Goal: Browse casually: Explore the website without a specific task or goal

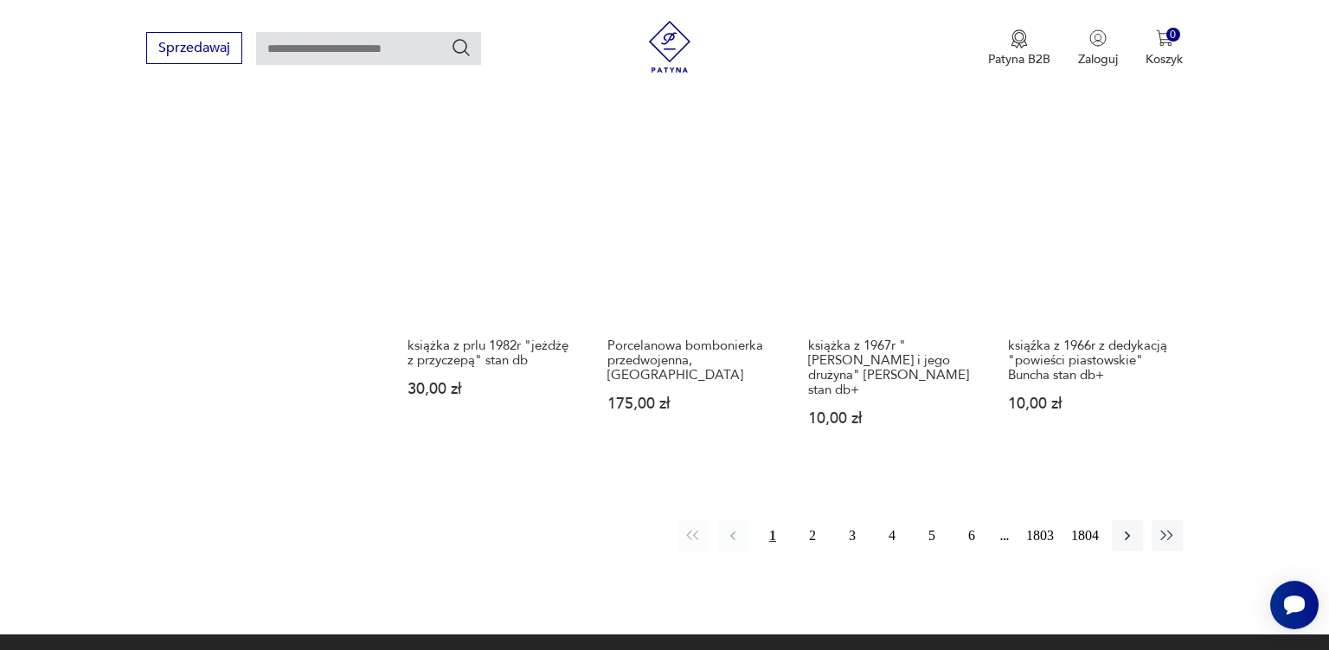
scroll to position [1447, 0]
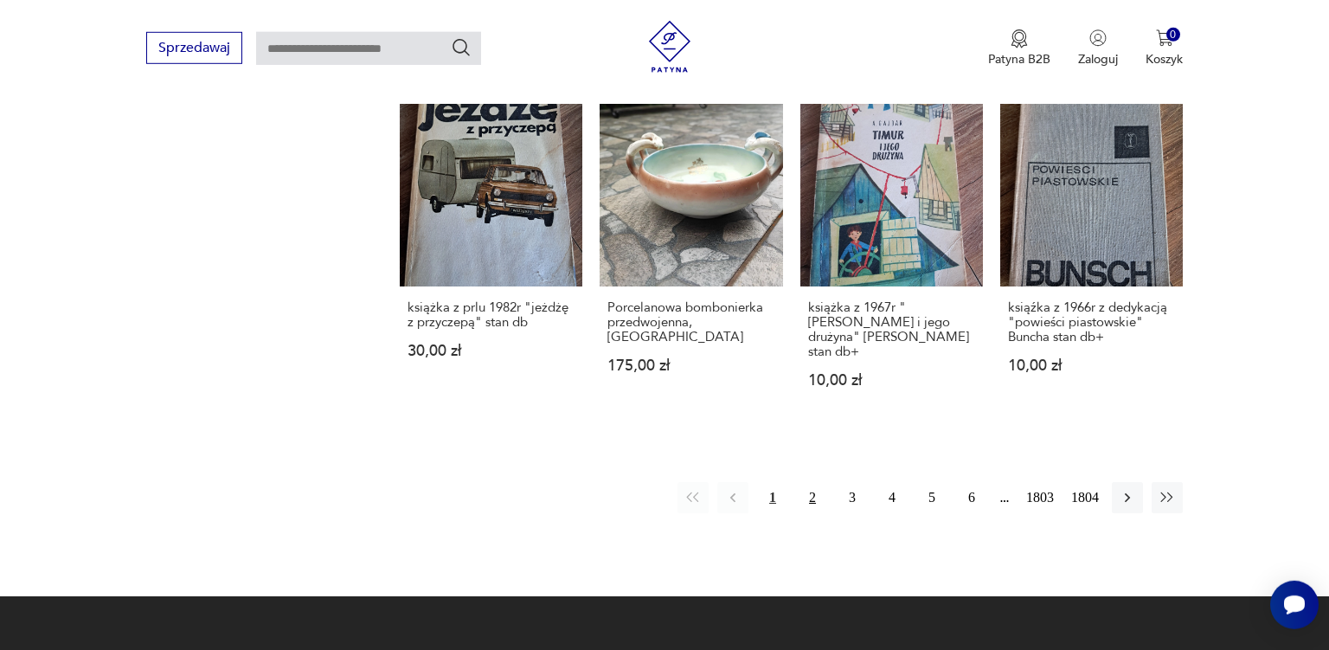
click at [808, 482] on button "2" at bounding box center [812, 497] width 31 height 31
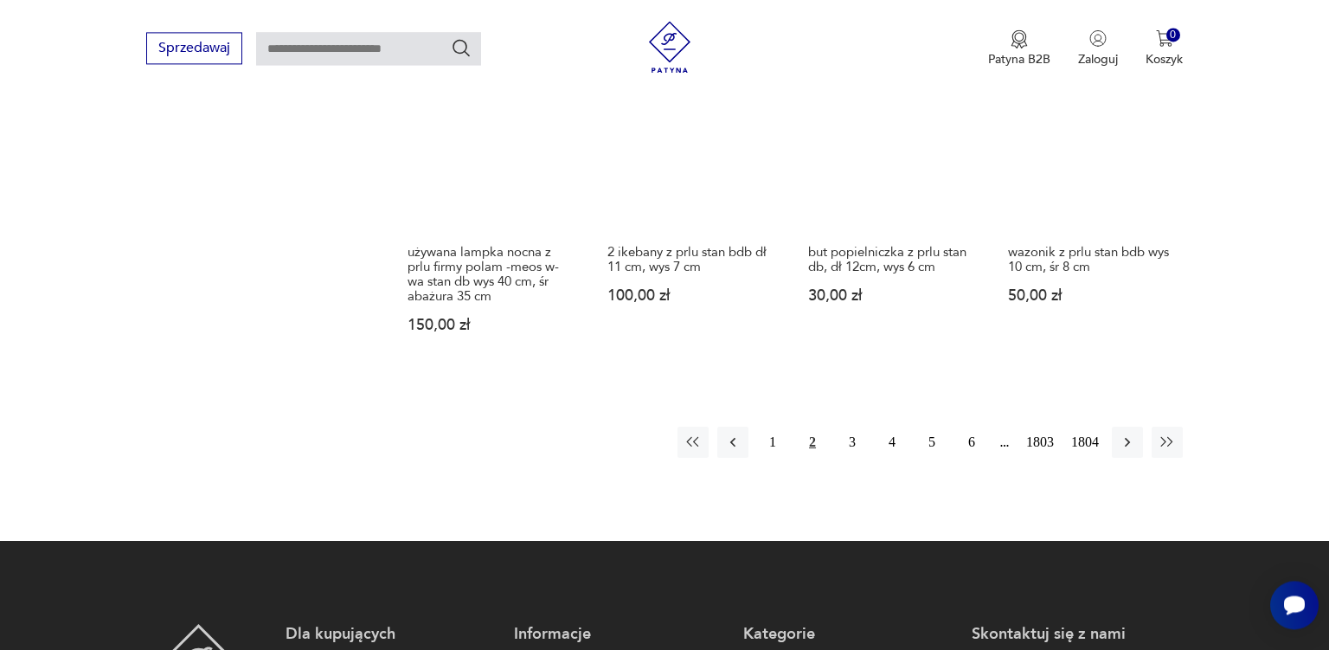
scroll to position [1548, 0]
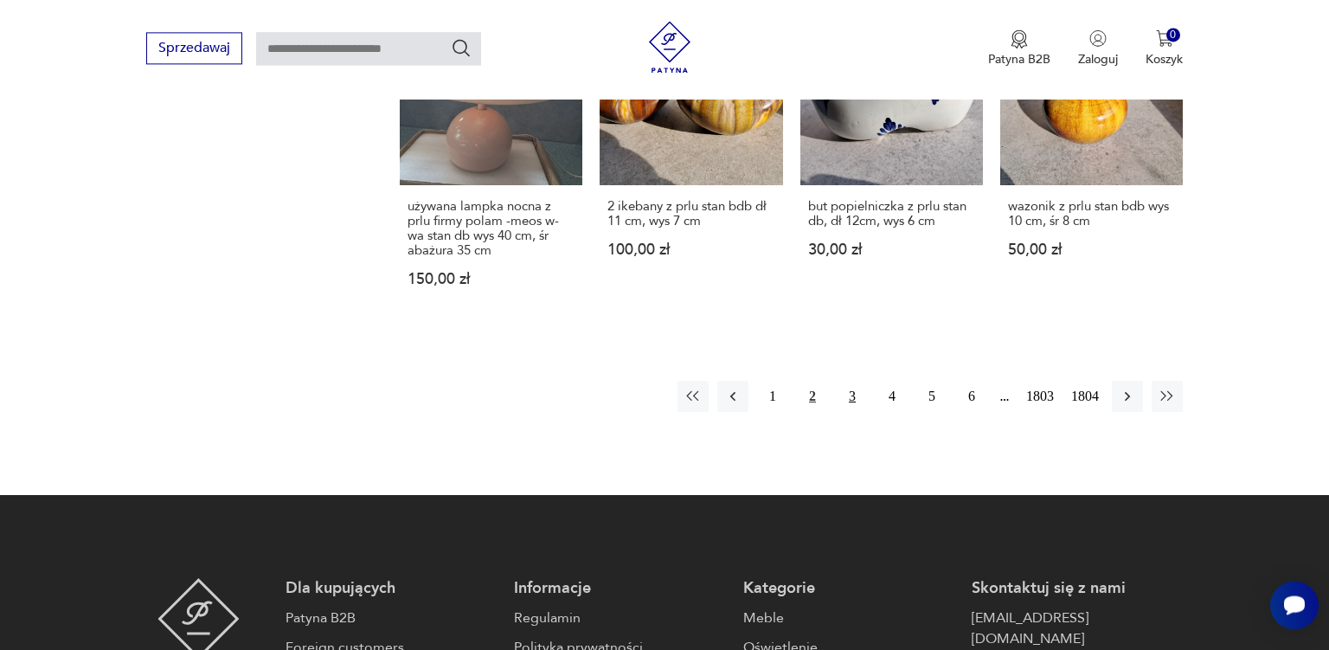
click at [851, 412] on button "3" at bounding box center [852, 396] width 31 height 31
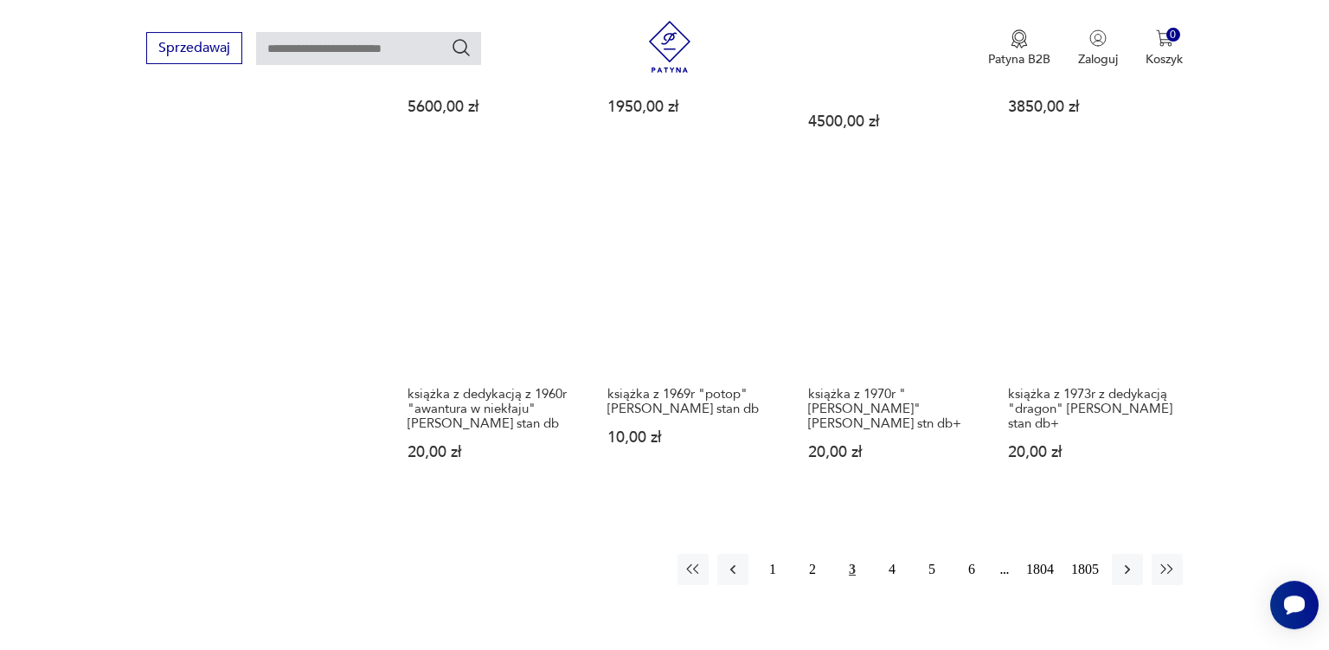
scroll to position [1366, 0]
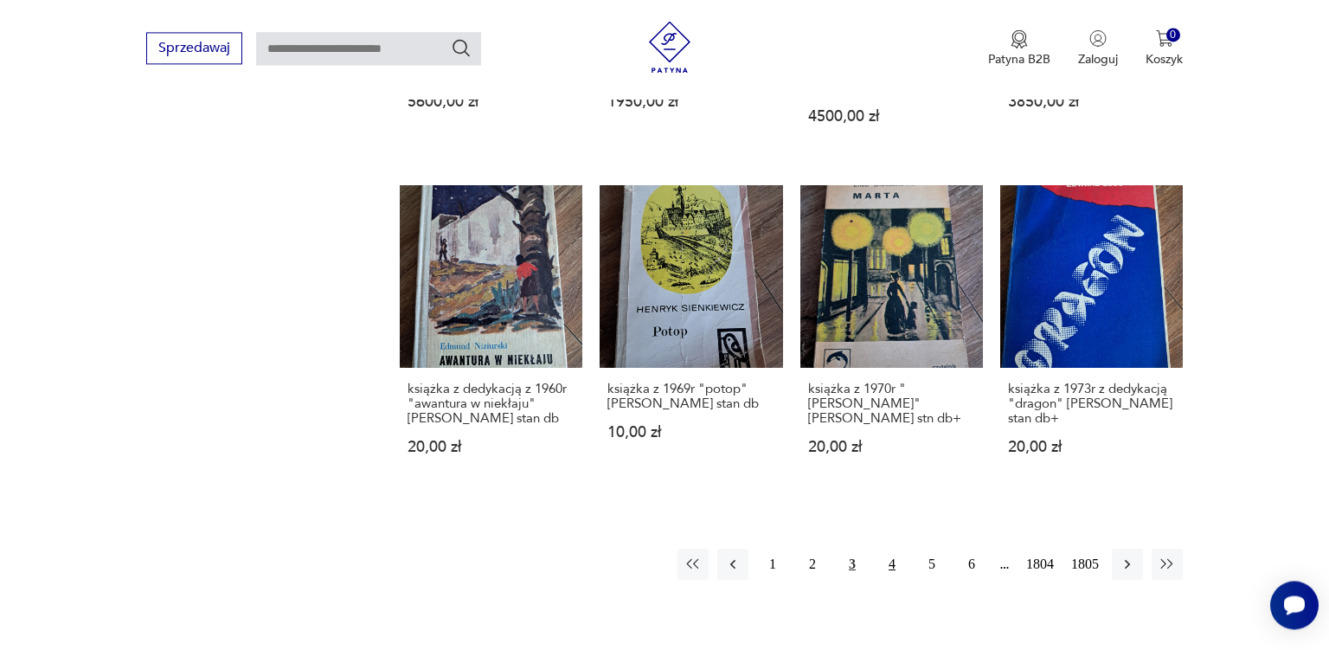
click at [891, 549] on button "4" at bounding box center [892, 564] width 31 height 31
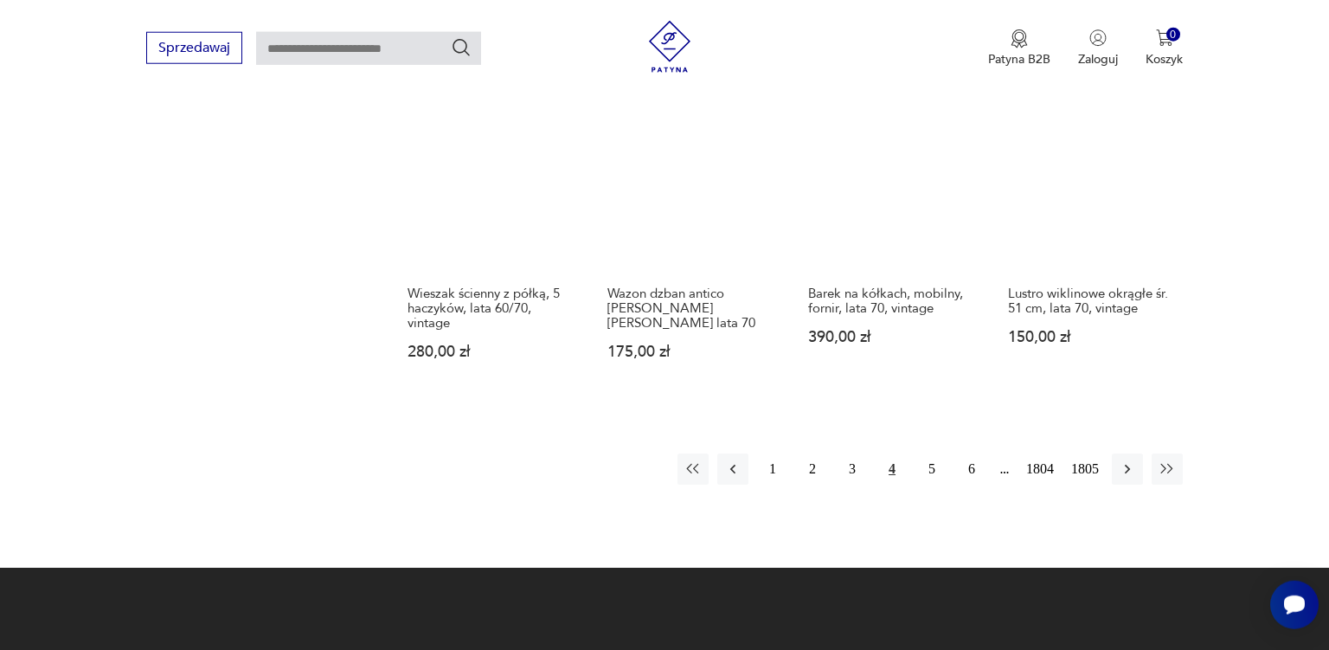
scroll to position [1502, 0]
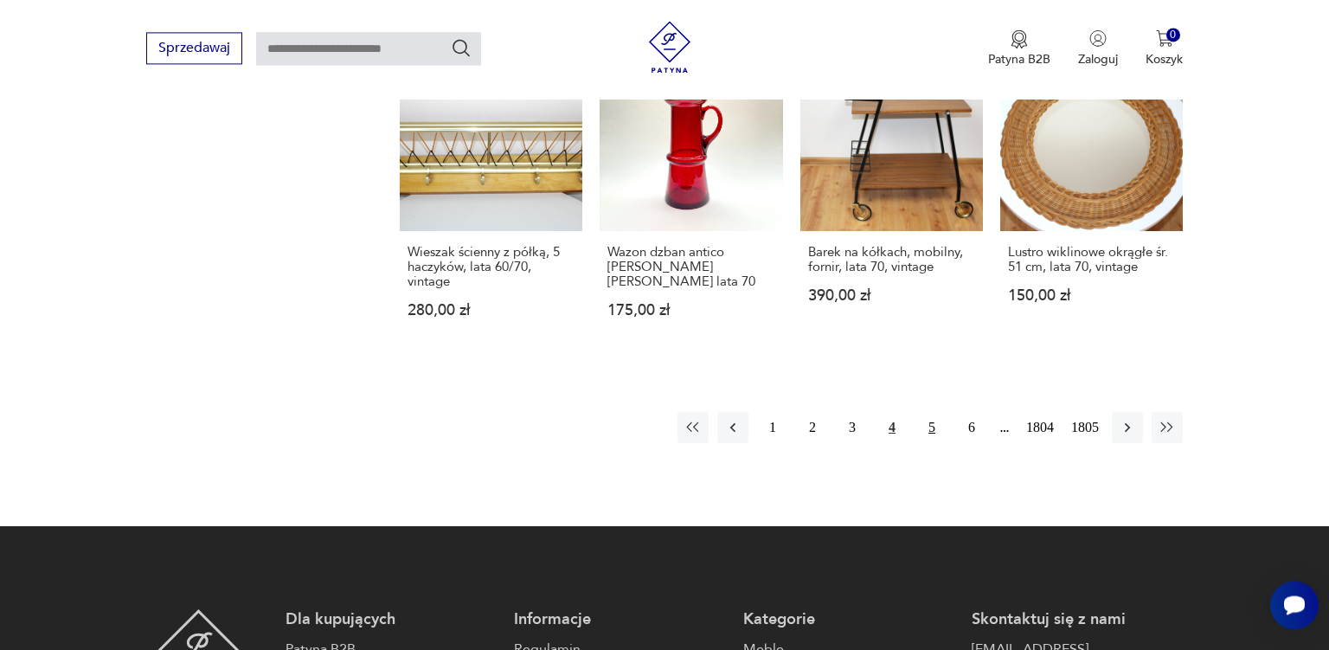
click at [932, 432] on button "5" at bounding box center [931, 427] width 31 height 31
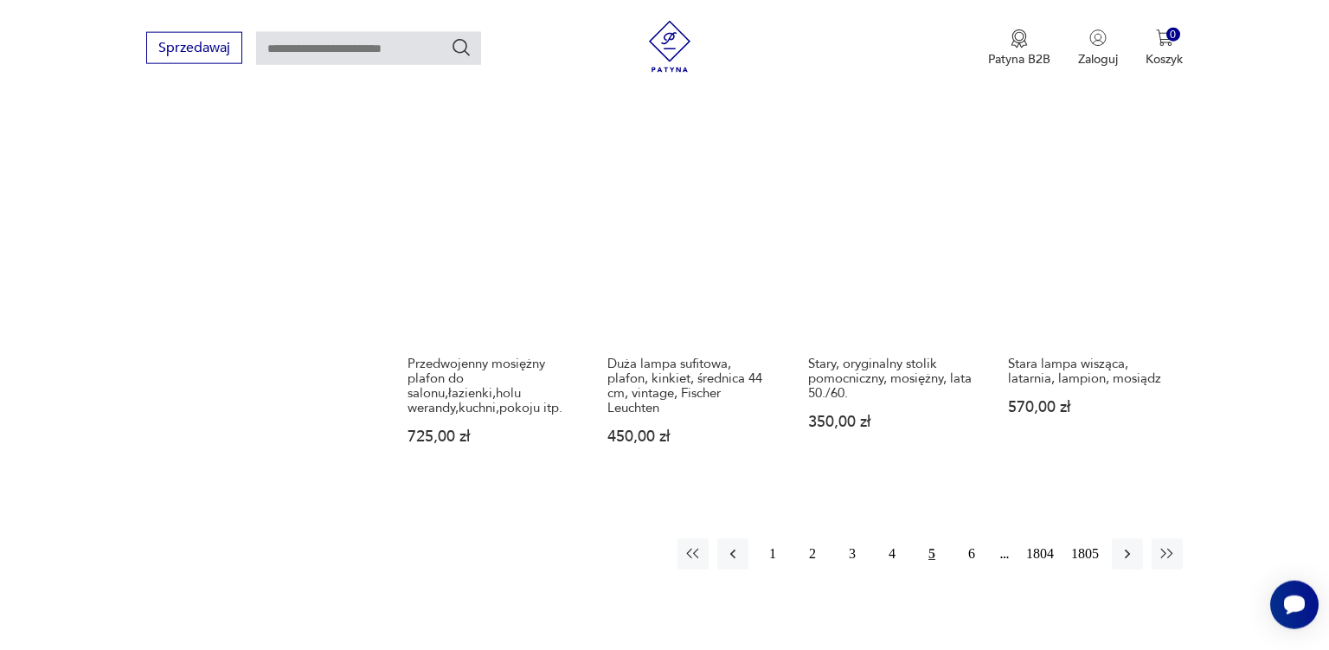
scroll to position [1412, 0]
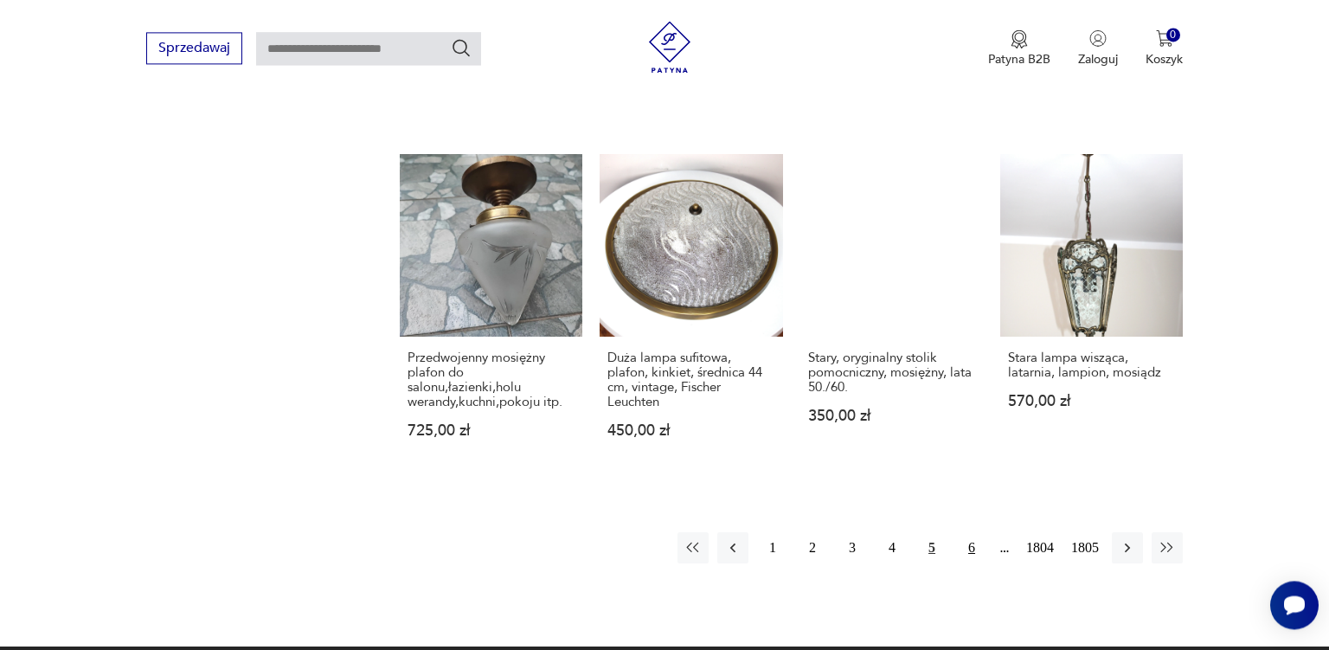
click at [971, 532] on button "6" at bounding box center [971, 547] width 31 height 31
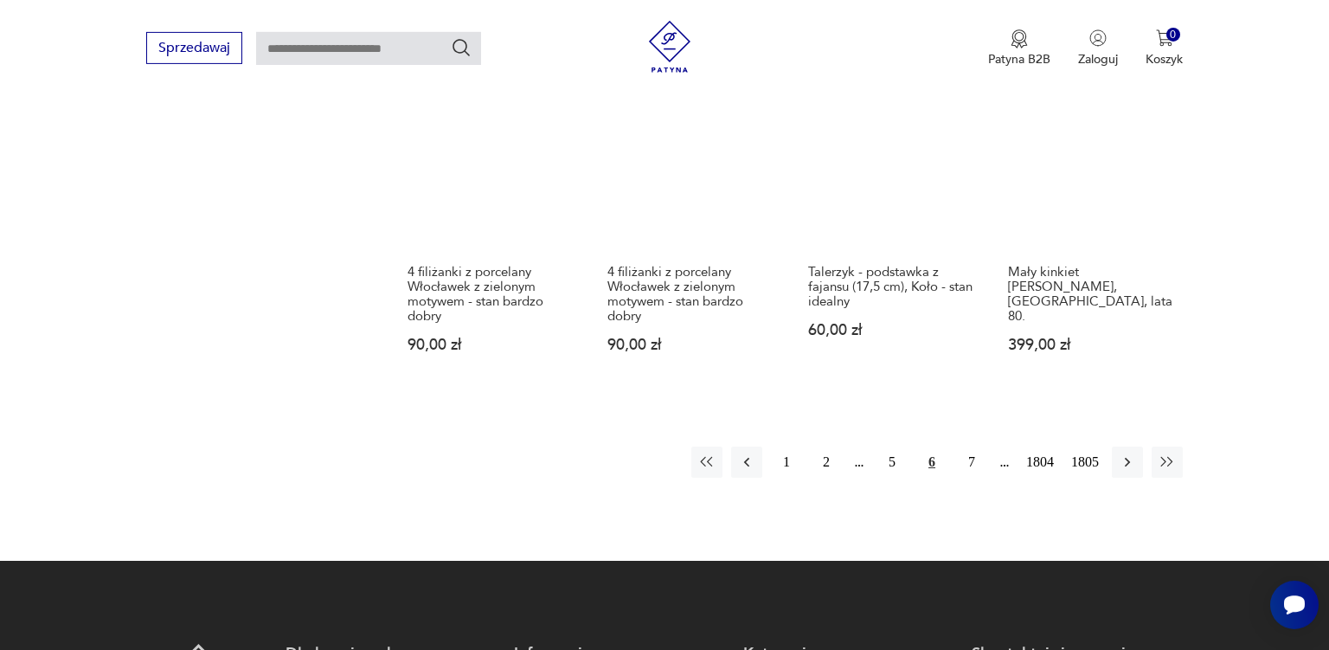
scroll to position [1502, 0]
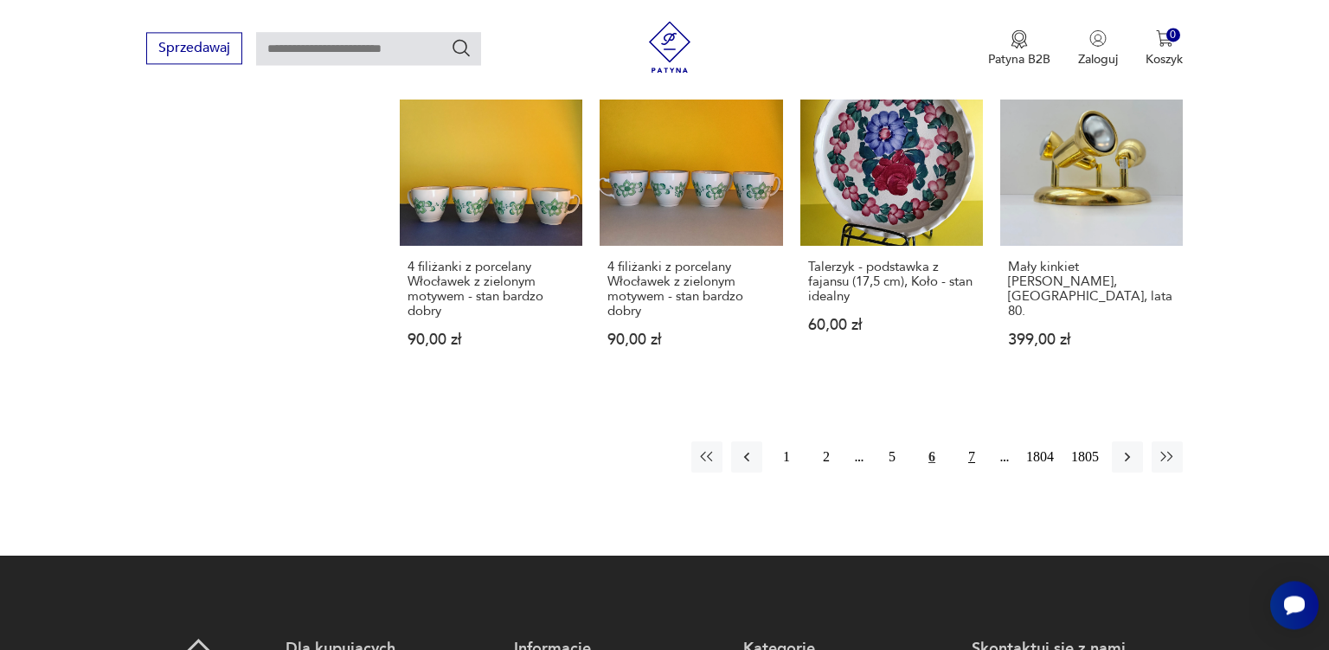
click at [972, 441] on button "7" at bounding box center [971, 456] width 31 height 31
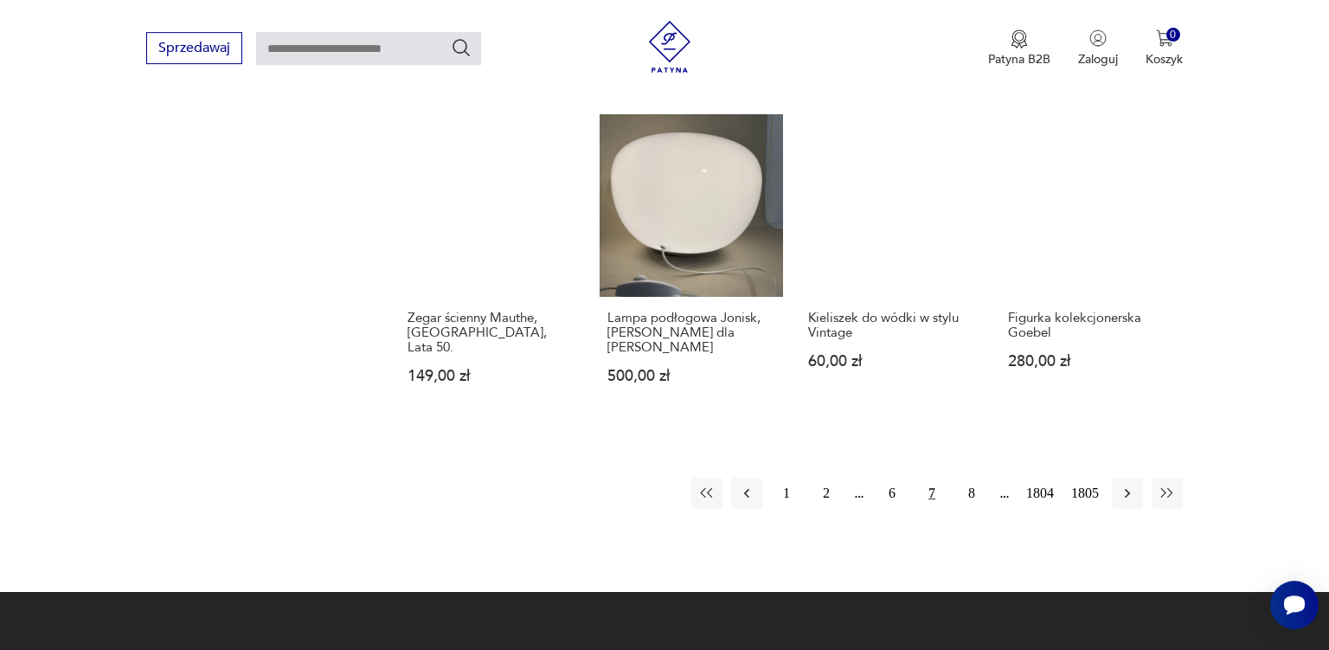
scroll to position [1457, 0]
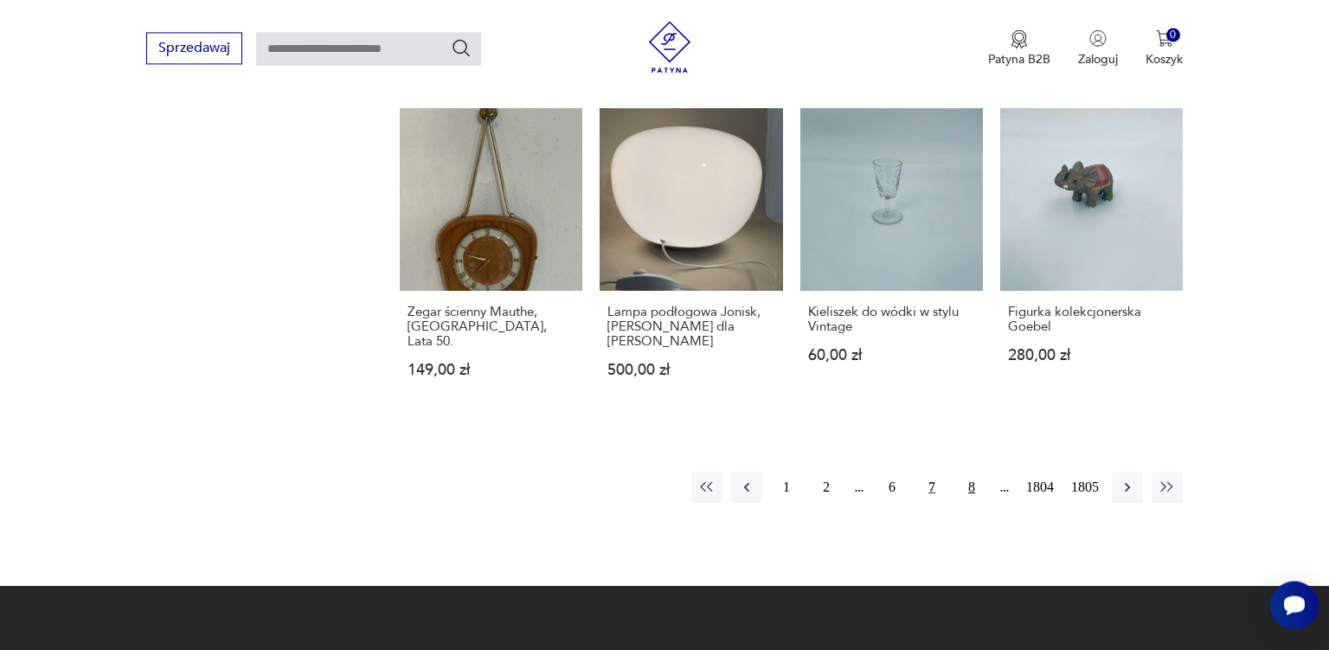
click at [971, 472] on button "8" at bounding box center [971, 487] width 31 height 31
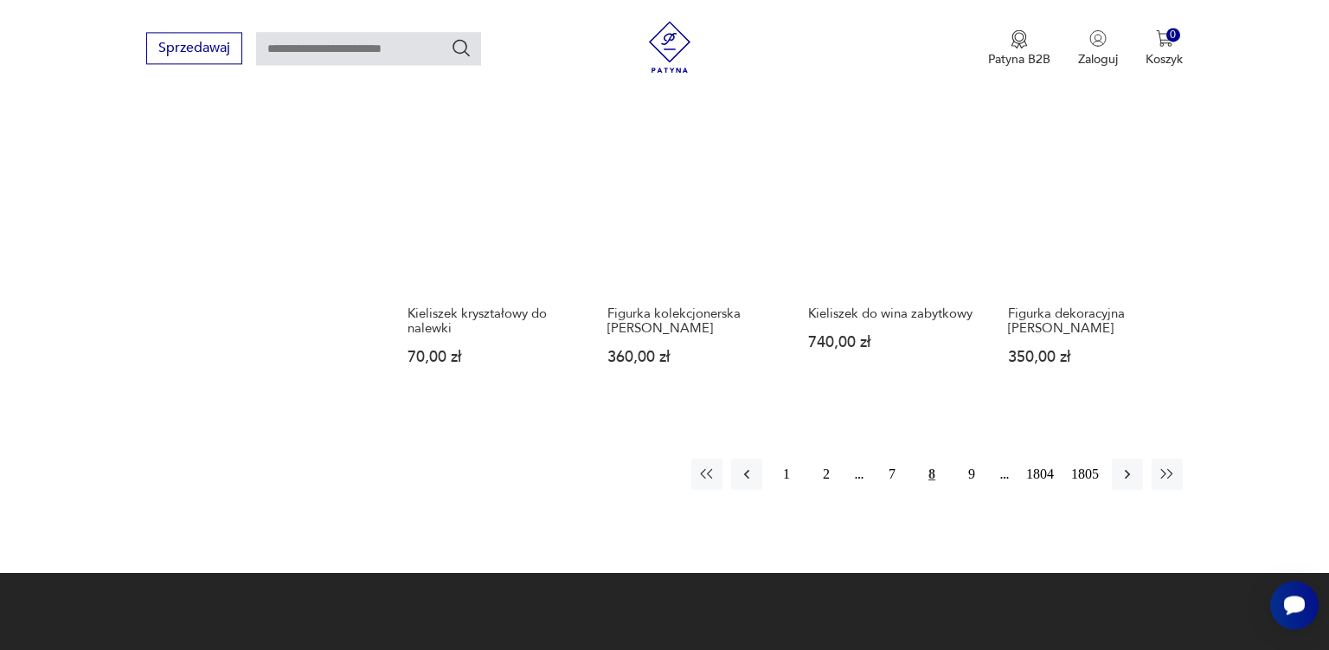
scroll to position [1457, 0]
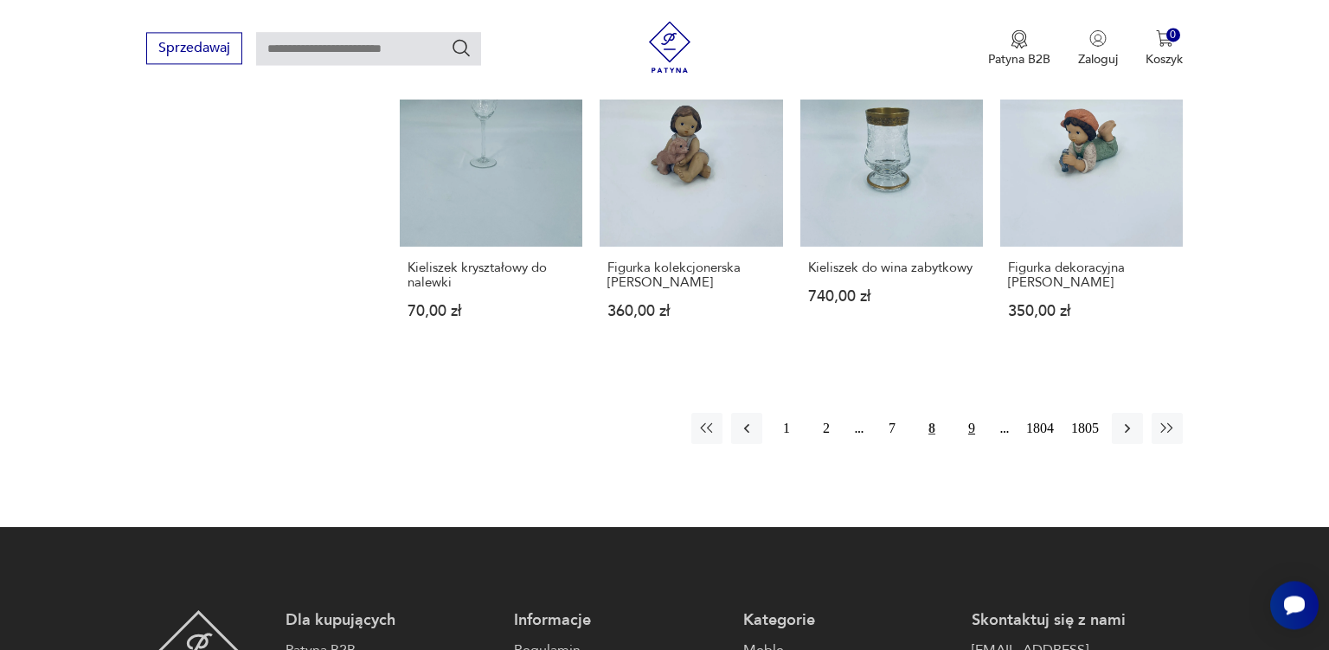
click at [971, 413] on button "9" at bounding box center [971, 428] width 31 height 31
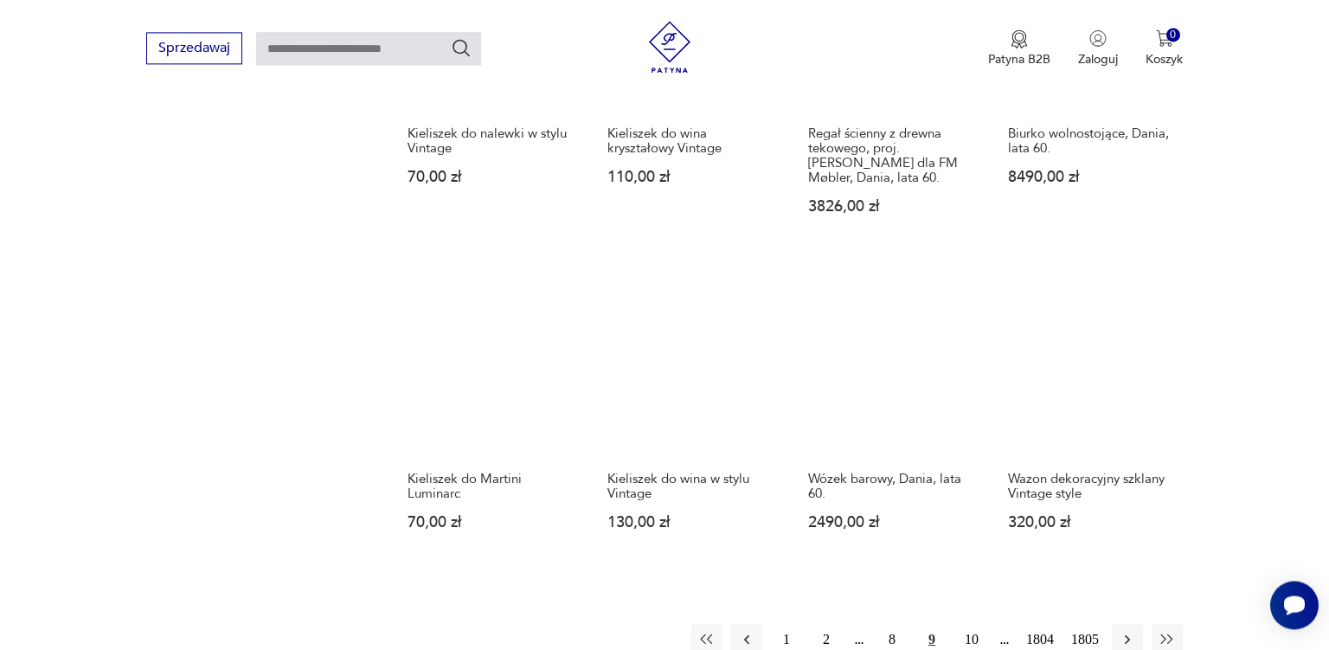
scroll to position [1366, 0]
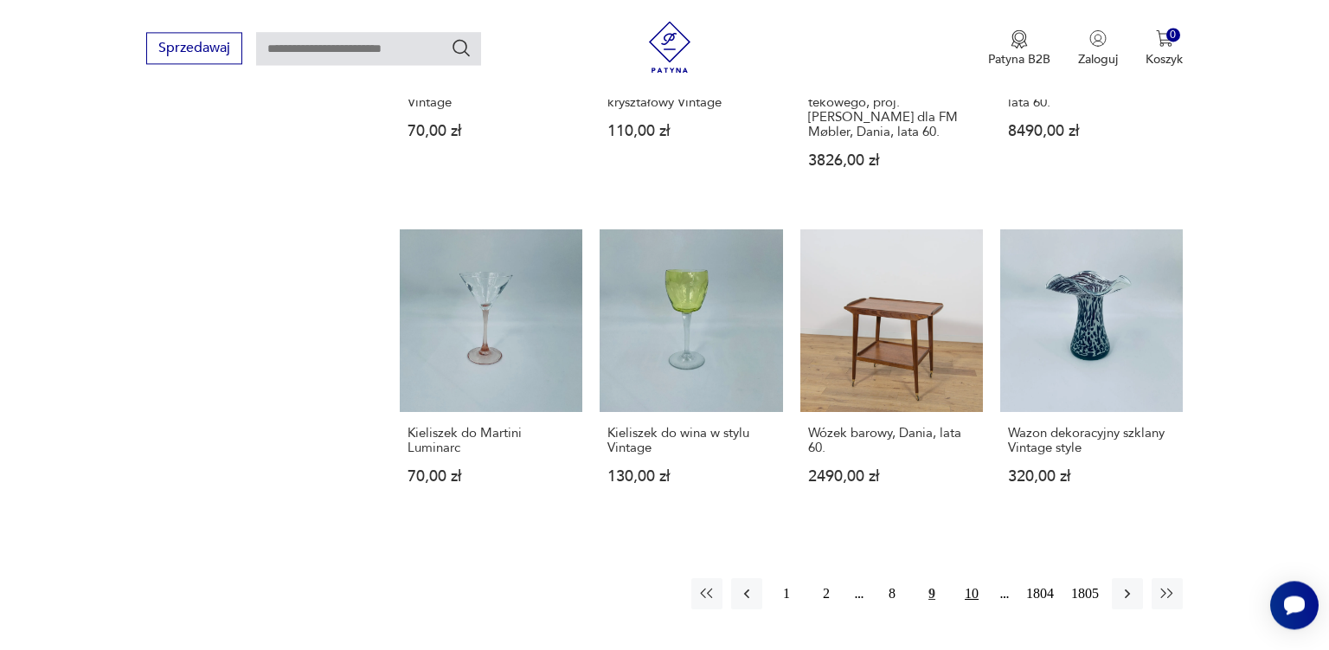
click at [974, 578] on button "10" at bounding box center [971, 593] width 31 height 31
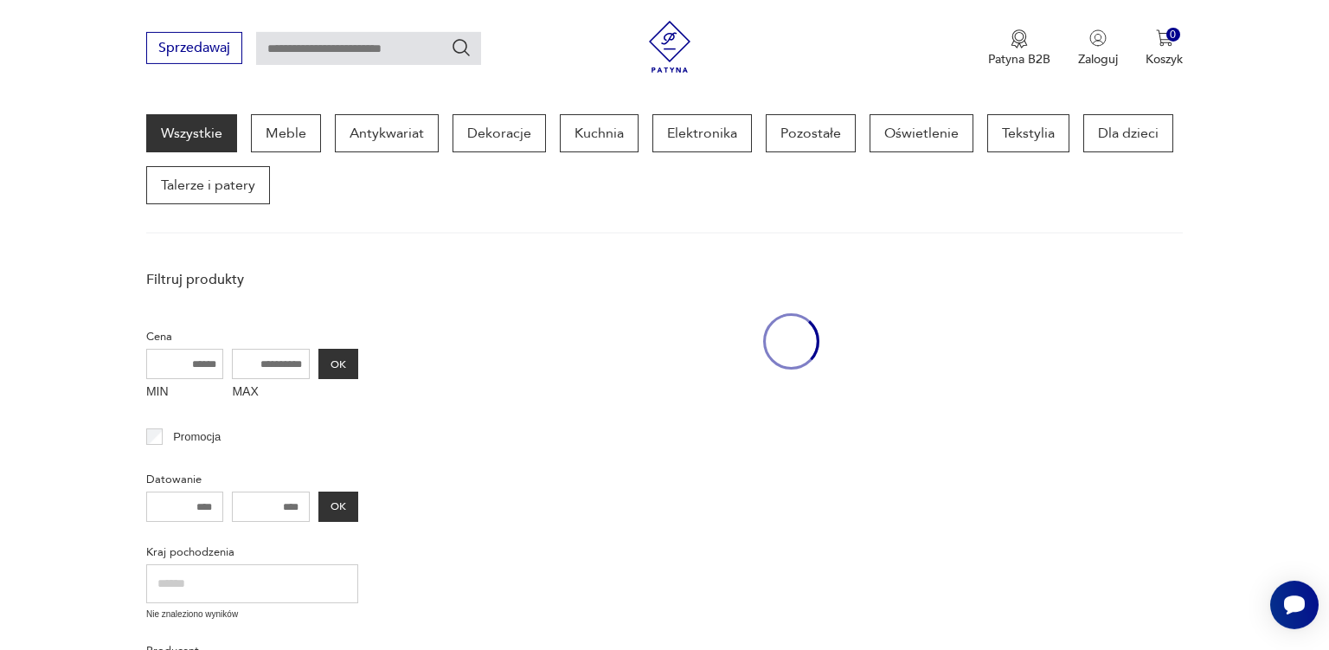
scroll to position [222, 0]
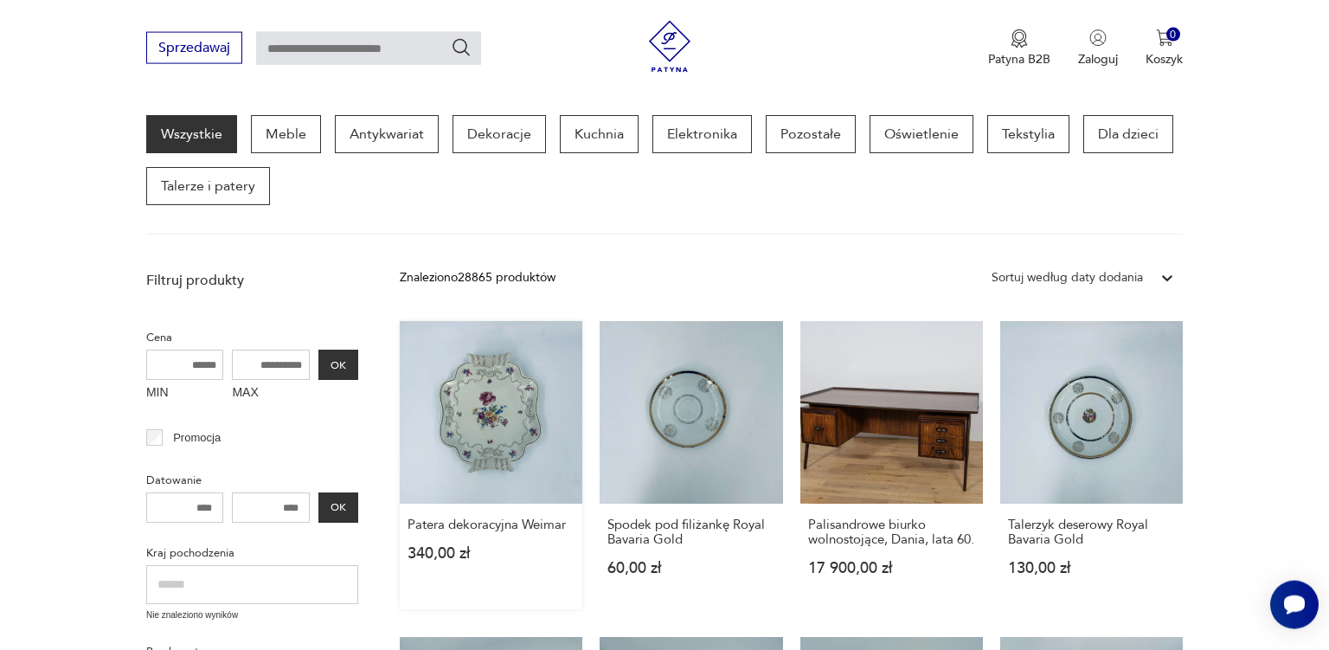
click at [497, 429] on link "Patera dekoracyjna Weimar 340,00 zł" at bounding box center [491, 465] width 183 height 288
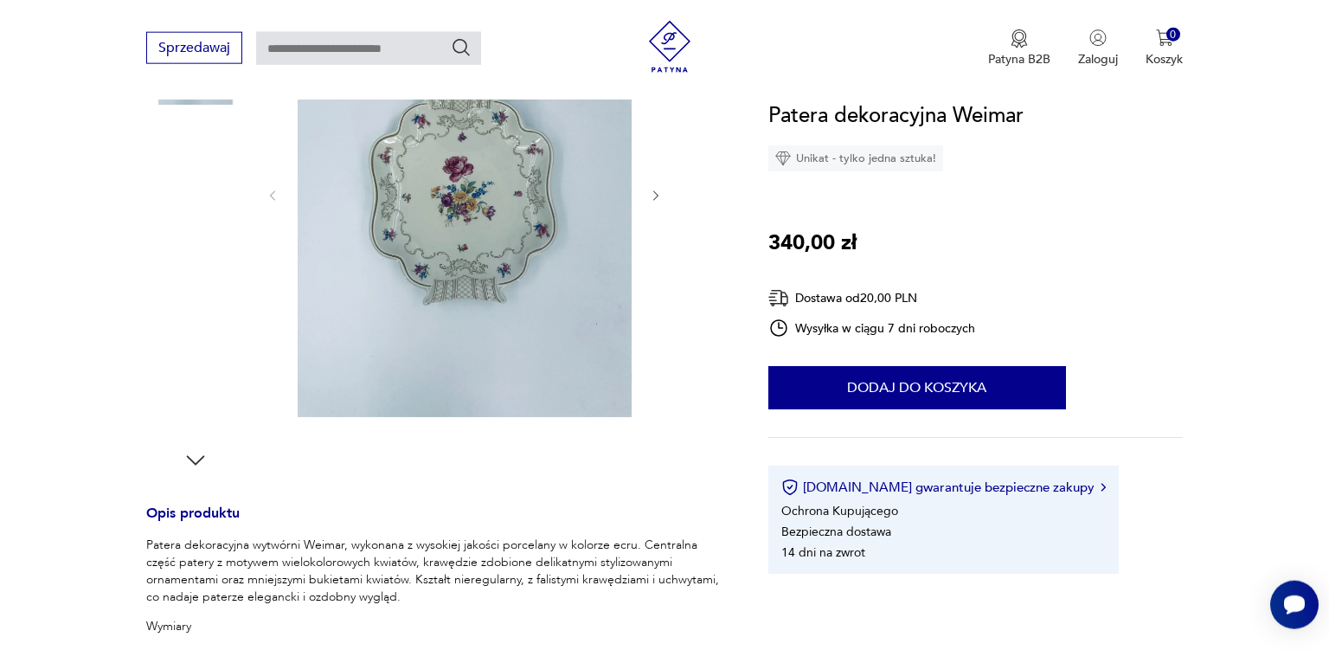
scroll to position [319, 0]
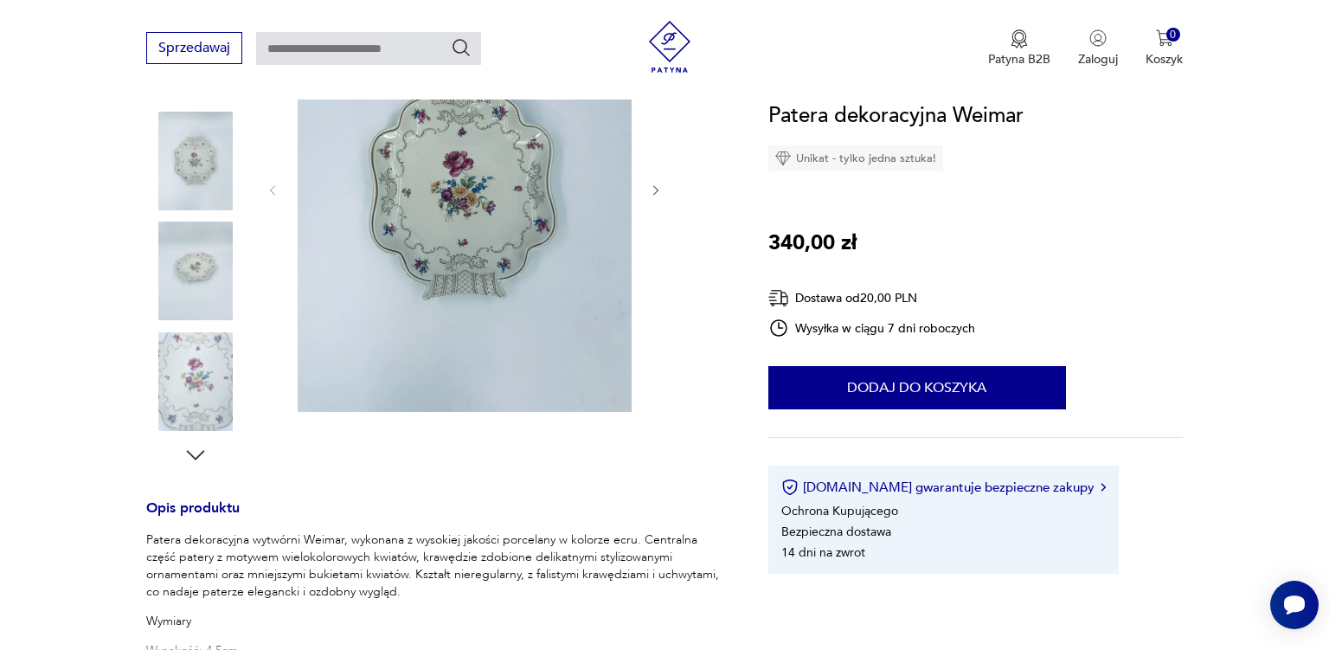
click at [211, 283] on img at bounding box center [195, 271] width 99 height 99
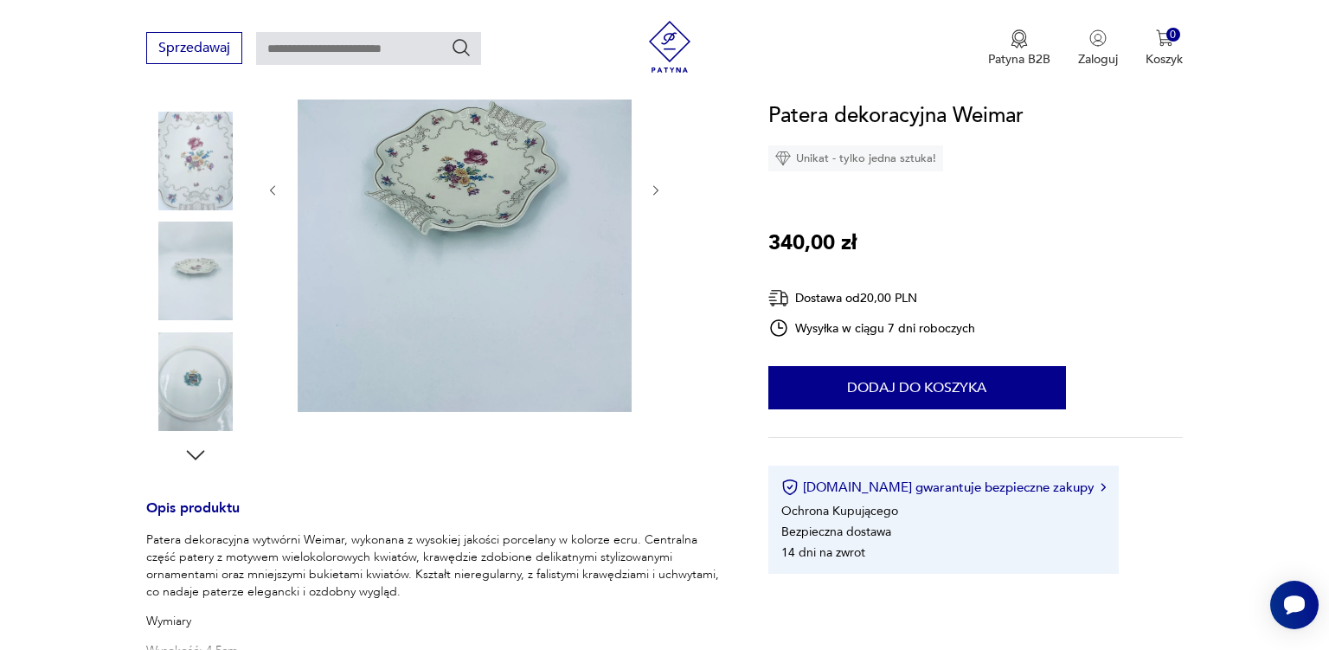
click at [211, 283] on img at bounding box center [195, 271] width 99 height 99
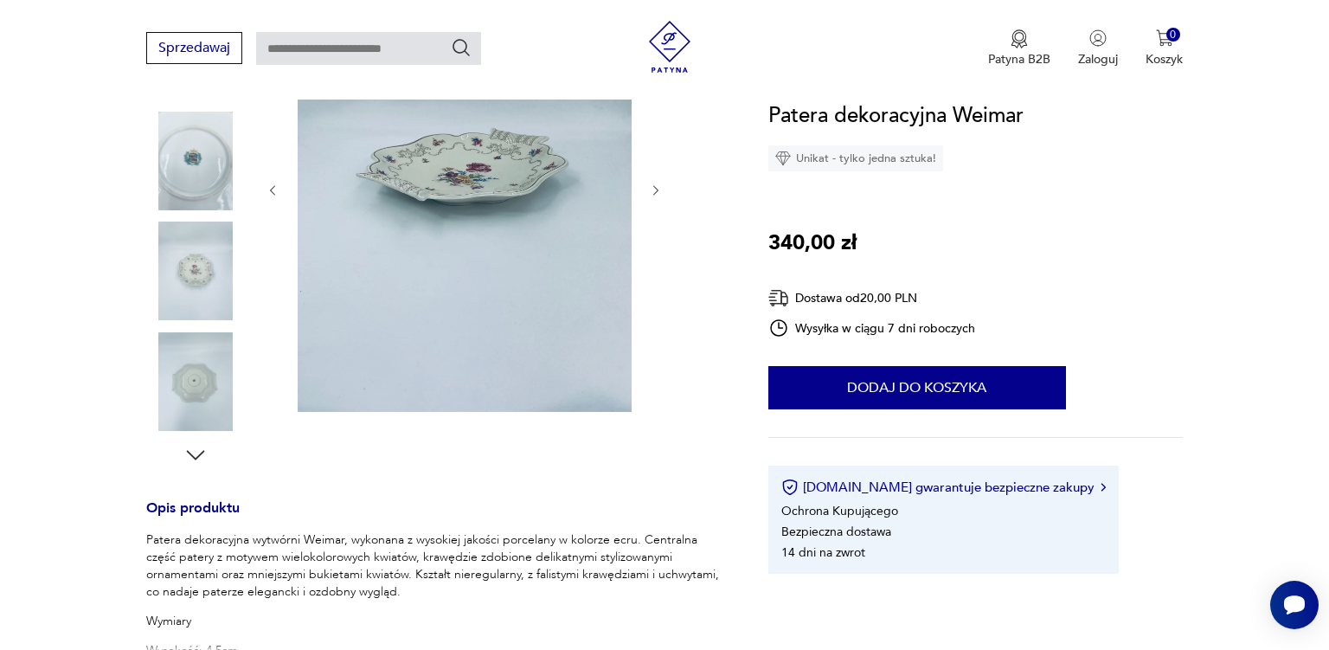
click at [211, 283] on img at bounding box center [195, 271] width 99 height 99
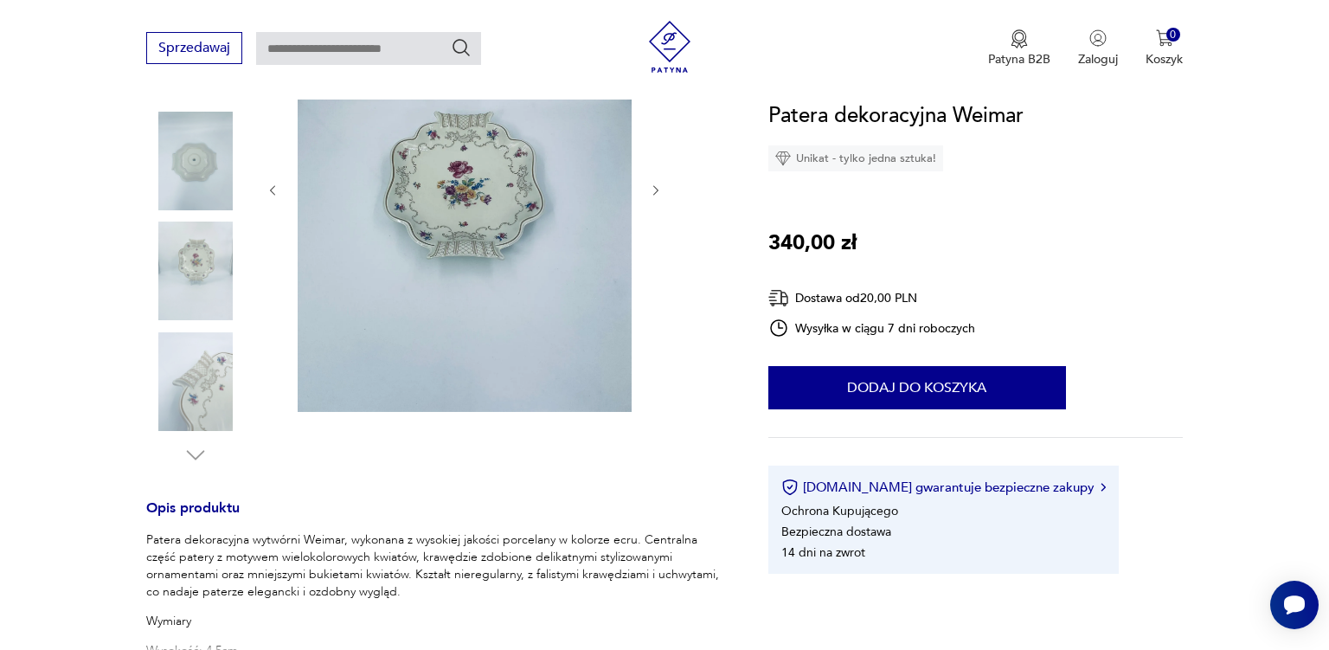
click at [211, 283] on img at bounding box center [195, 271] width 99 height 99
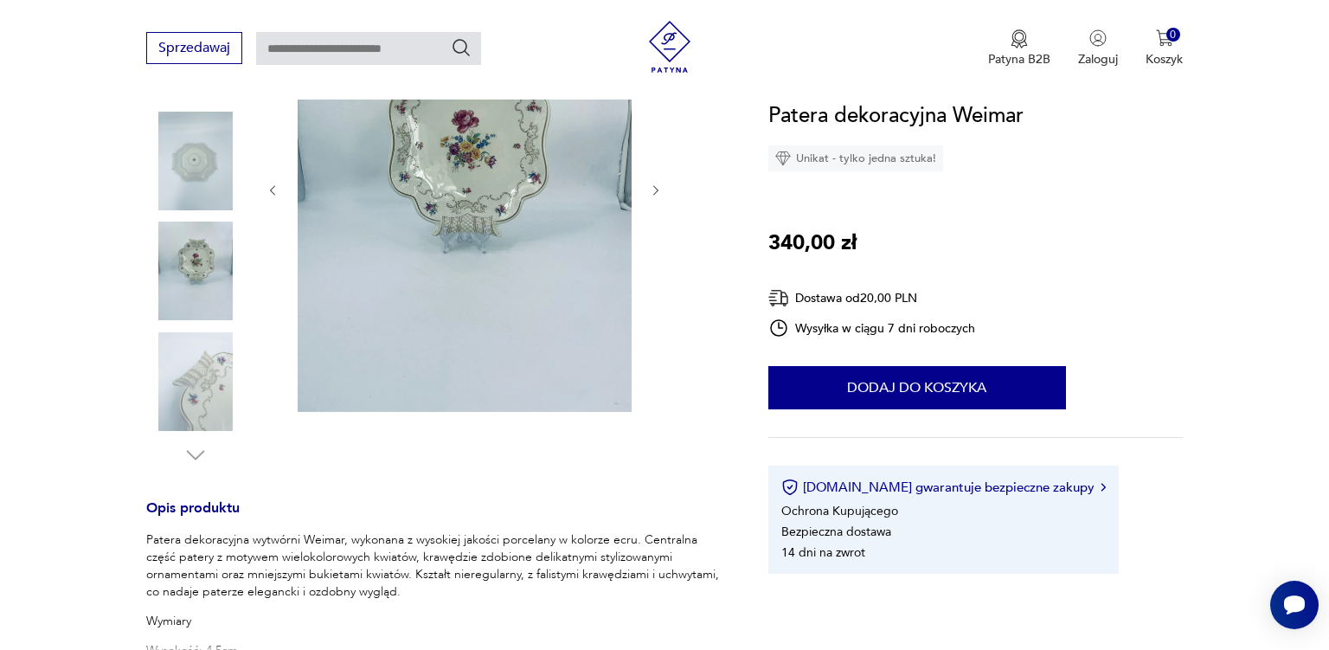
click at [209, 374] on img at bounding box center [195, 381] width 99 height 99
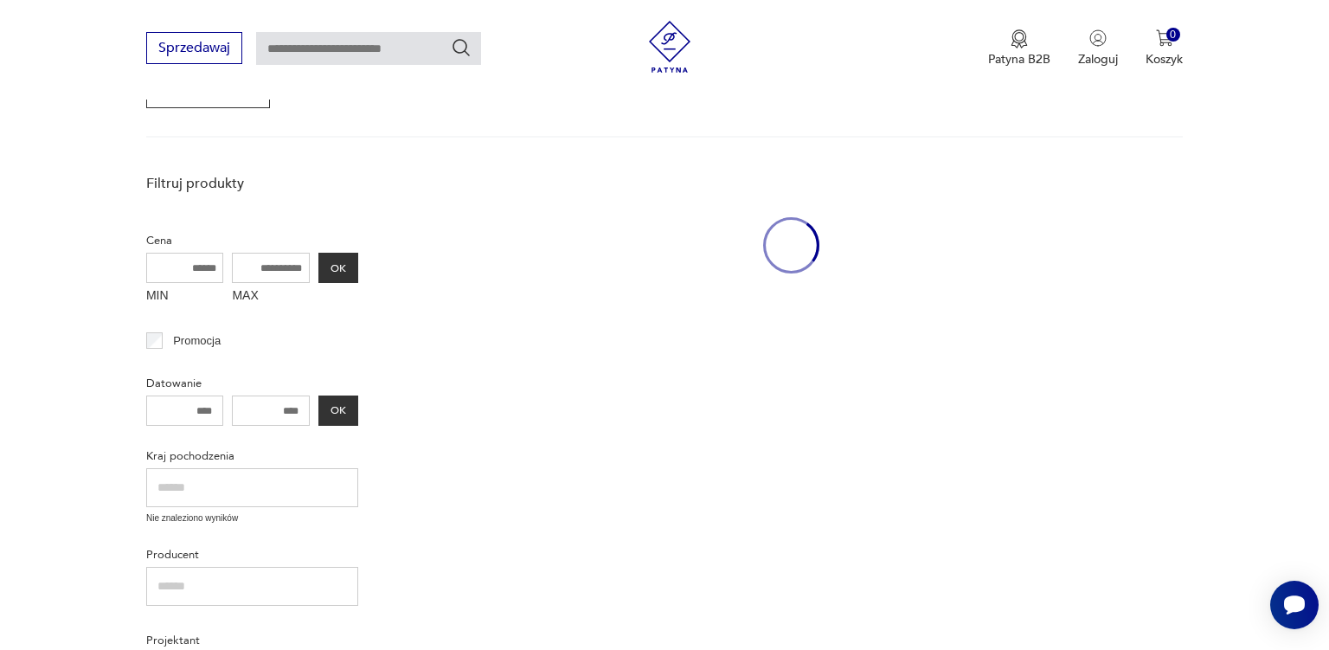
scroll to position [223, 0]
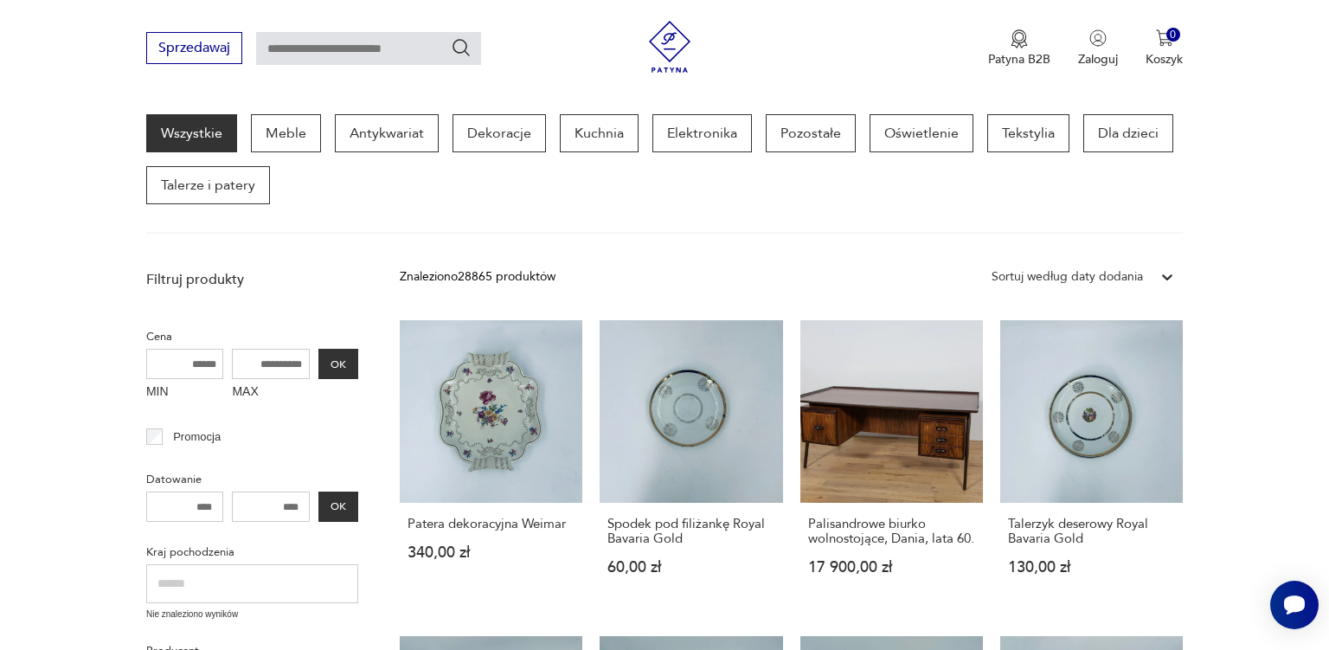
click at [254, 153] on div "Wszystkie Meble Antykwariat Dekoracje Kuchnia Elektronika Pozostałe Oświetlenie…" at bounding box center [664, 159] width 1037 height 90
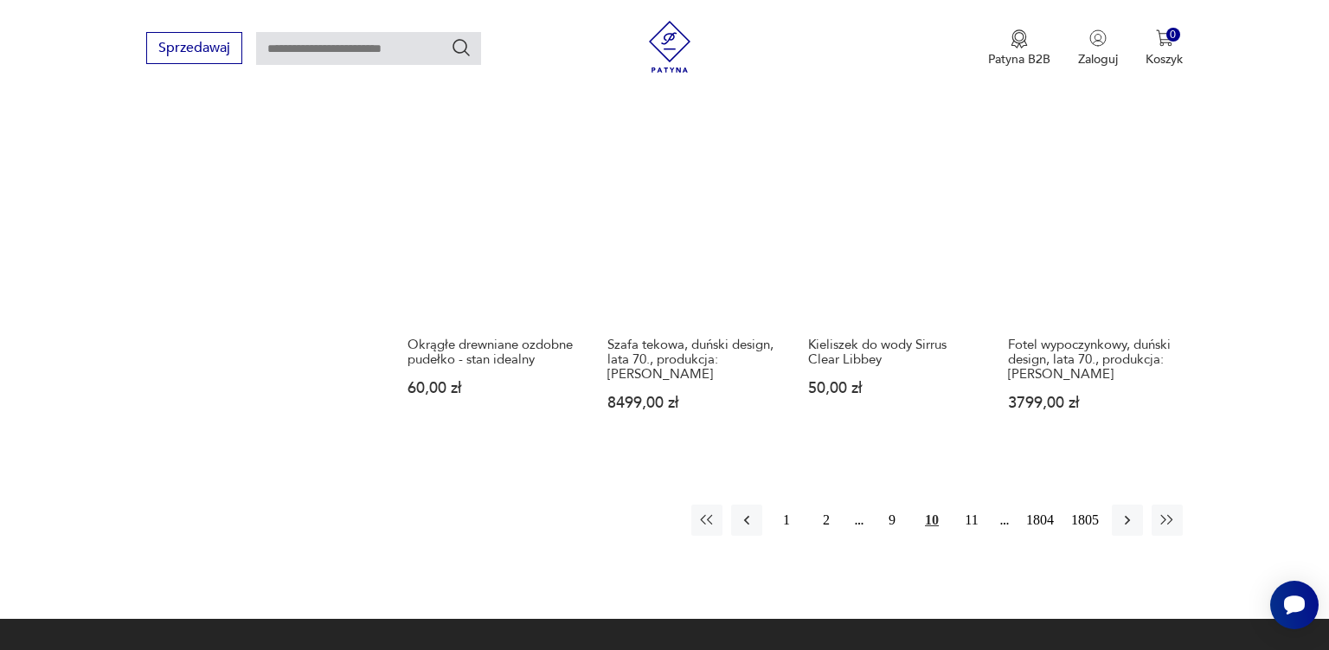
scroll to position [1411, 0]
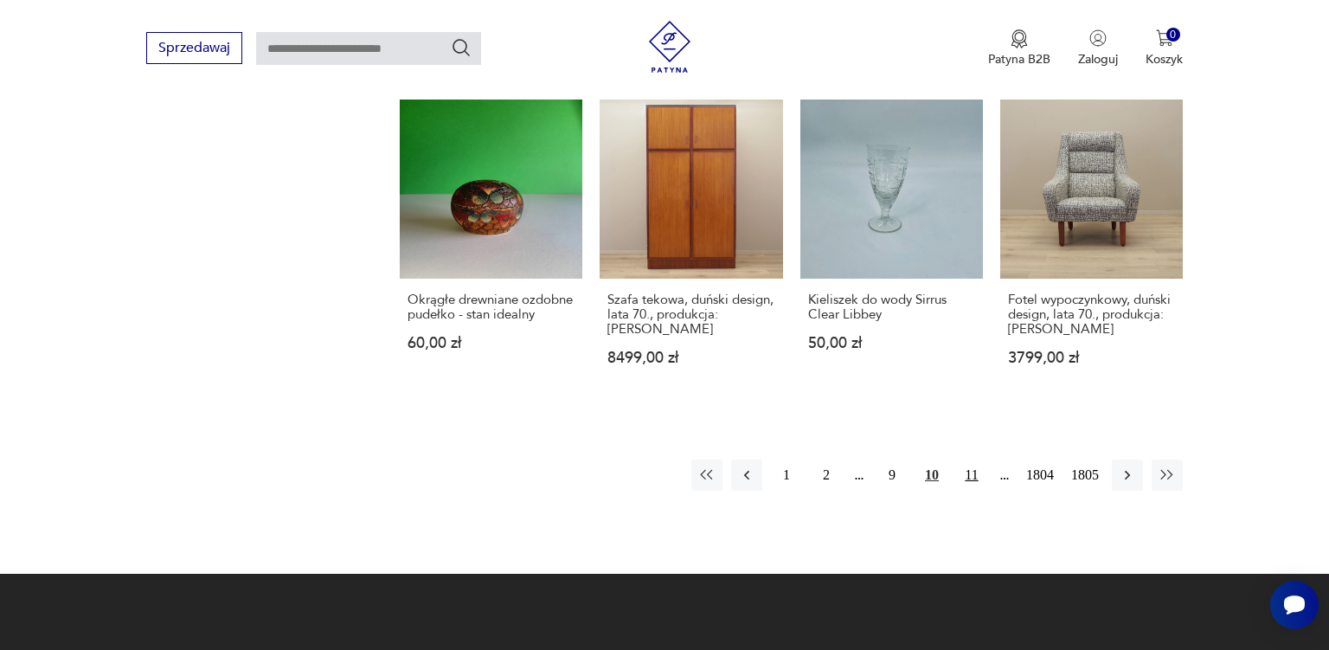
click at [973, 474] on button "11" at bounding box center [971, 475] width 31 height 31
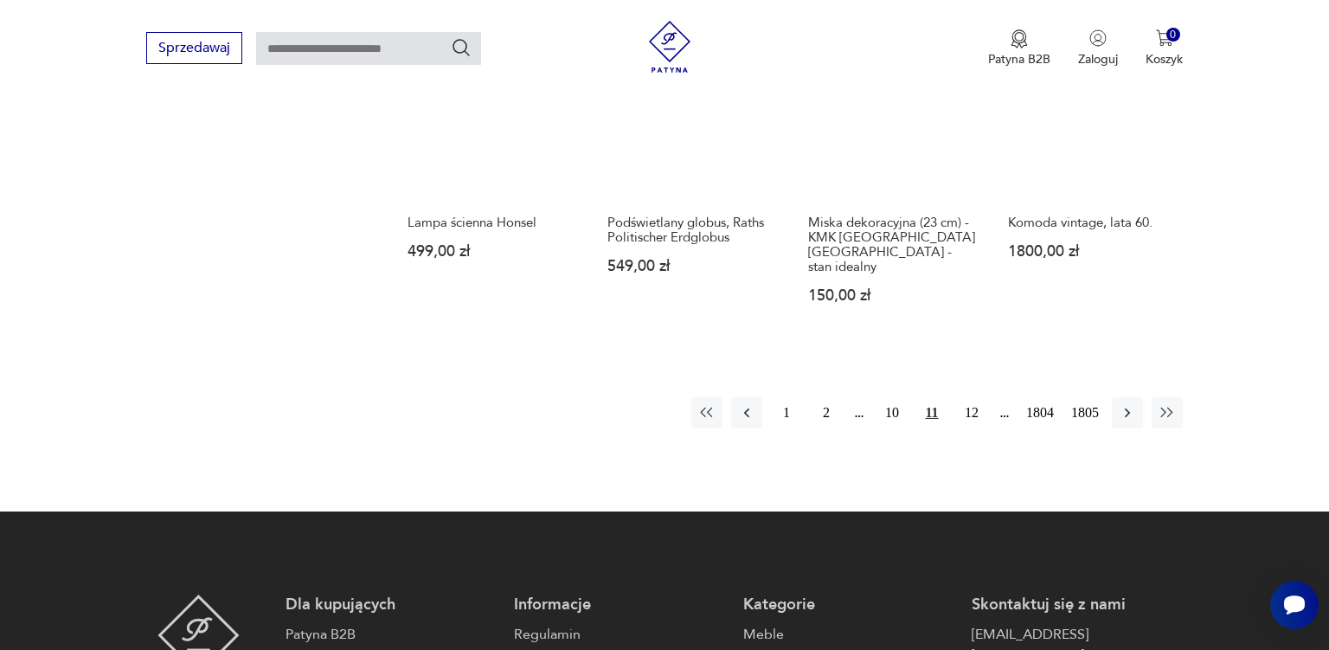
scroll to position [1548, 0]
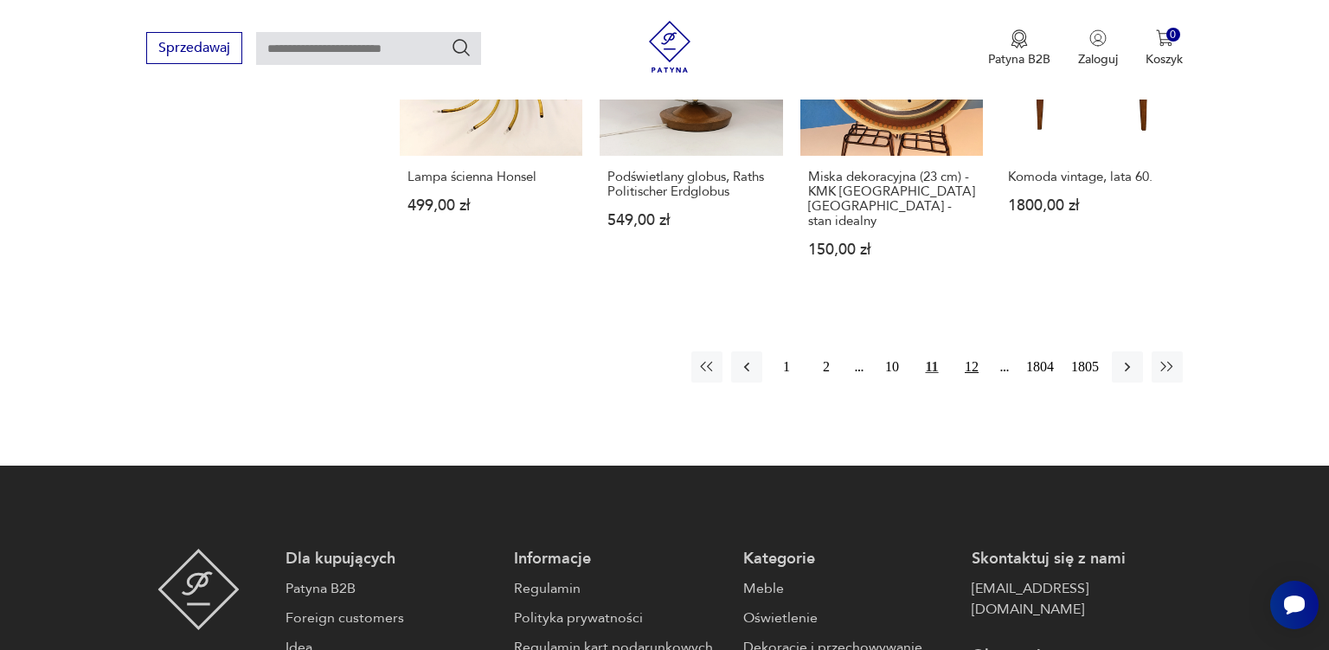
click at [972, 351] on button "12" at bounding box center [971, 366] width 31 height 31
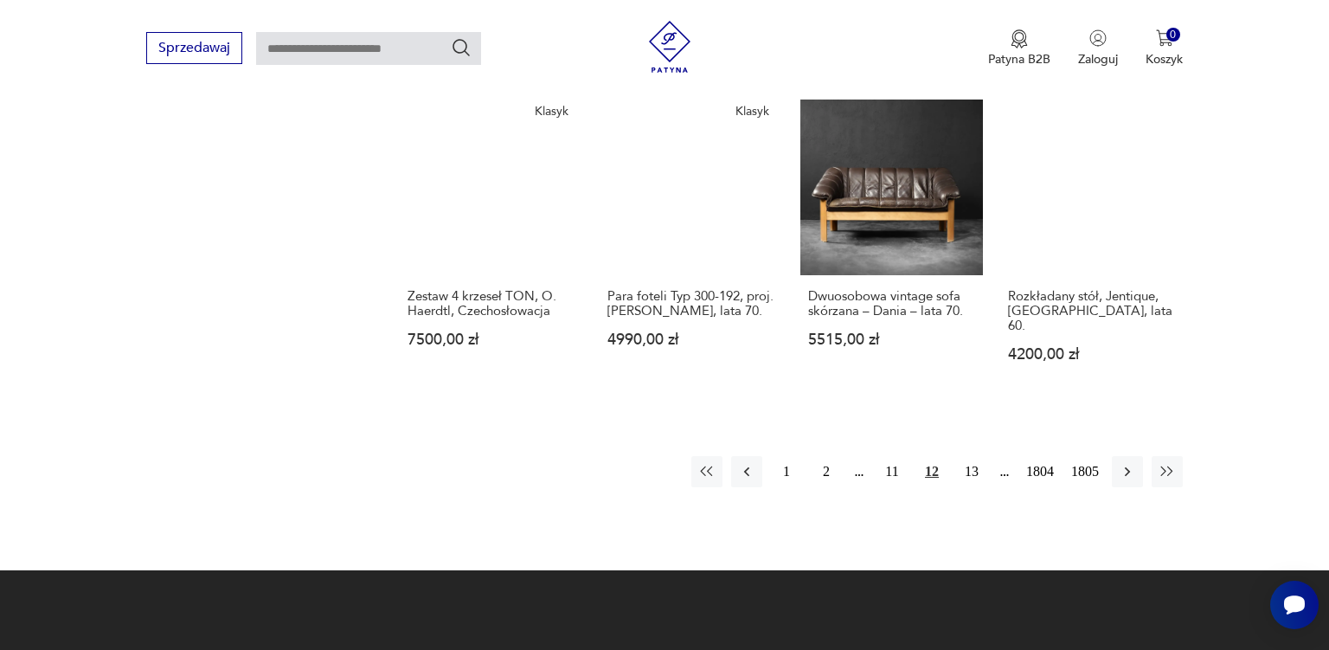
scroll to position [1594, 0]
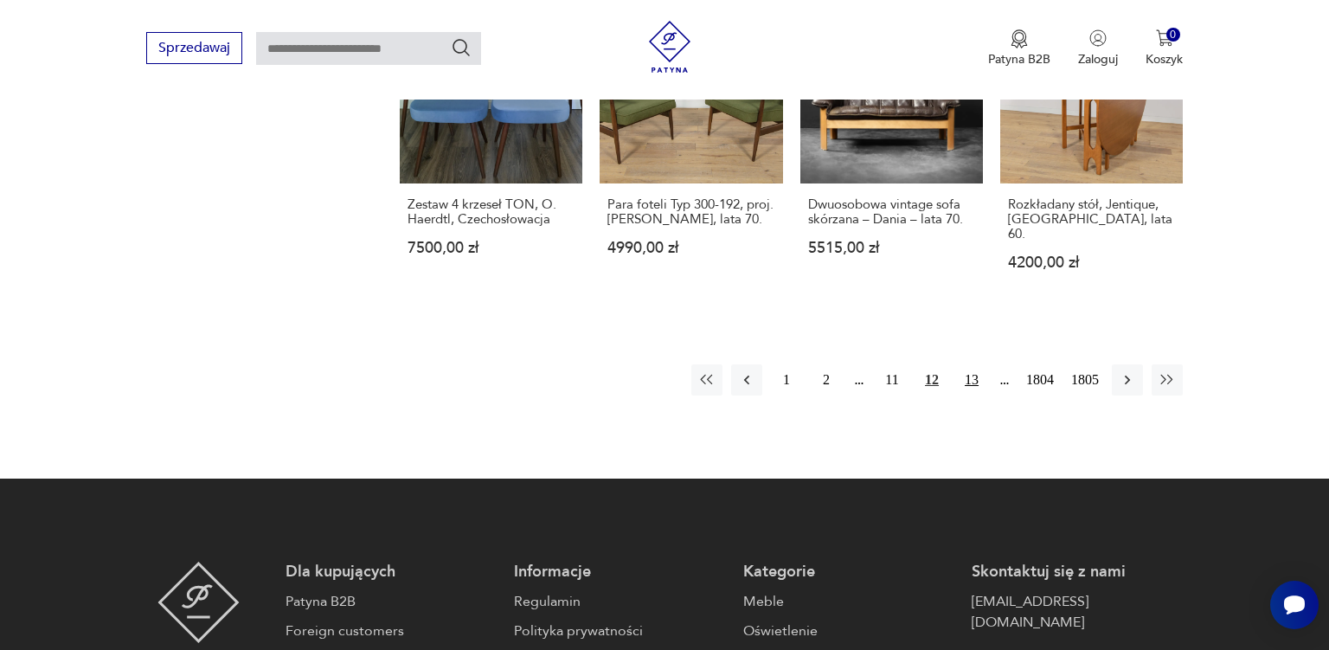
click at [974, 364] on button "13" at bounding box center [971, 379] width 31 height 31
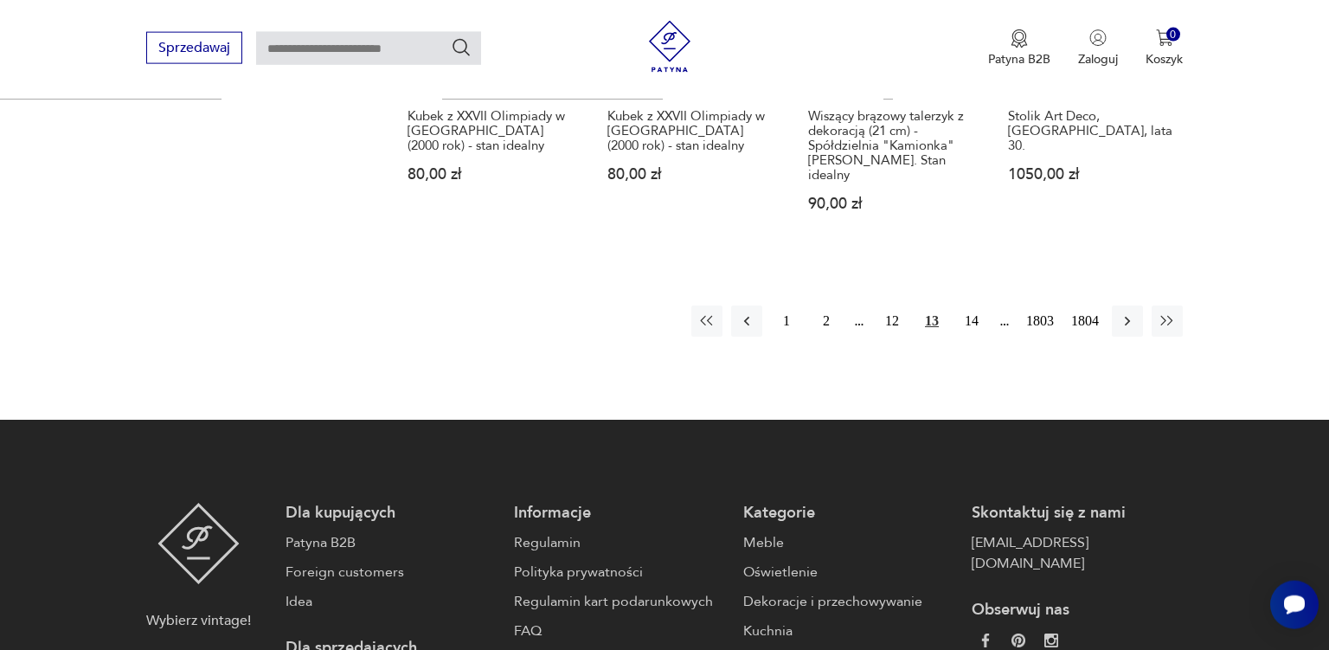
scroll to position [1777, 0]
